Goal: Find contact information

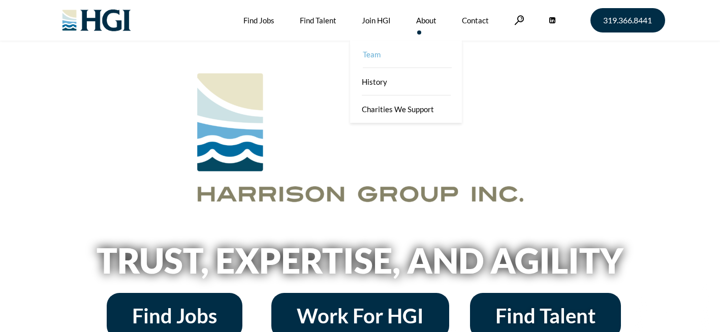
click at [389, 53] on link "Team" at bounding box center [407, 54] width 112 height 27
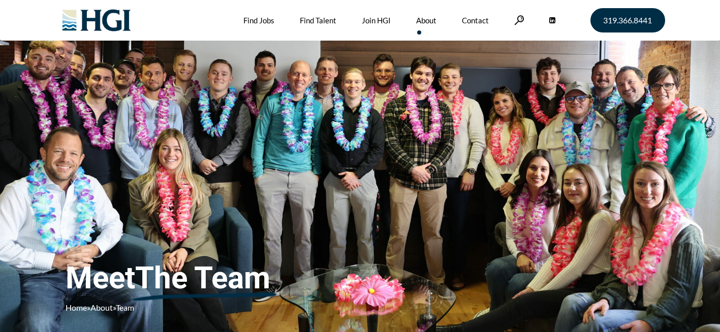
drag, startPoint x: 717, startPoint y: 49, endPoint x: 720, endPoint y: 75, distance: 25.5
click at [484, 35] on link "Contact" at bounding box center [475, 20] width 27 height 41
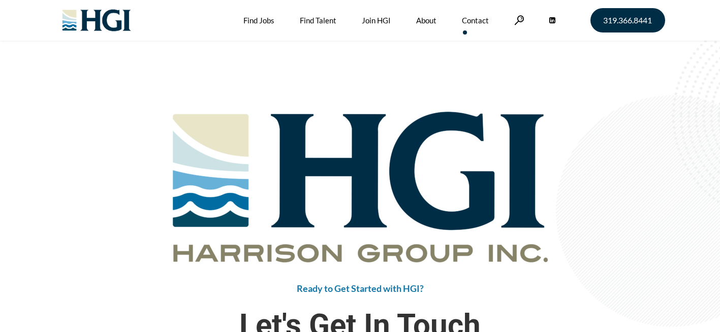
click at [481, 70] on div "Ready to Get Started with HGI? Let's Get In Touch Harrison Group, Inc. 877.366.…" at bounding box center [360, 315] width 720 height 549
